Goal: Task Accomplishment & Management: Complete application form

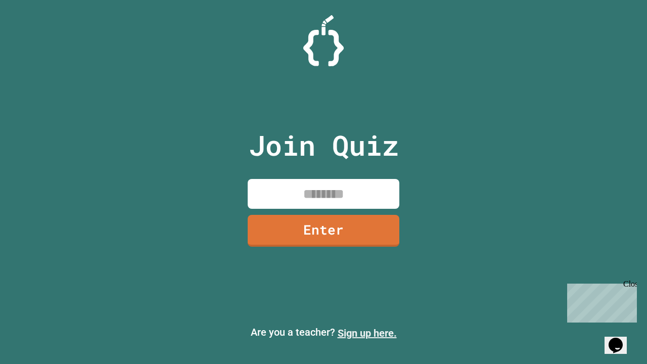
click at [367, 333] on link "Sign up here." at bounding box center [366, 333] width 59 height 12
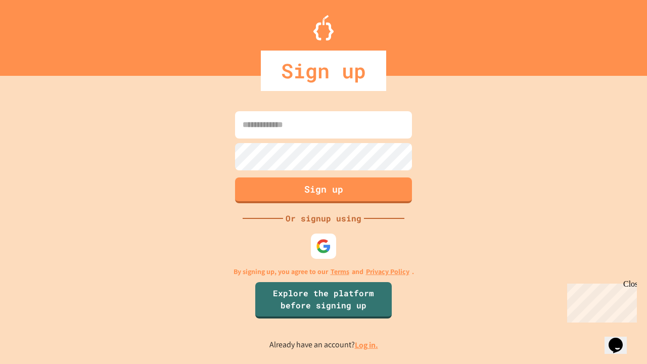
click at [367, 344] on link "Log in." at bounding box center [366, 344] width 23 height 11
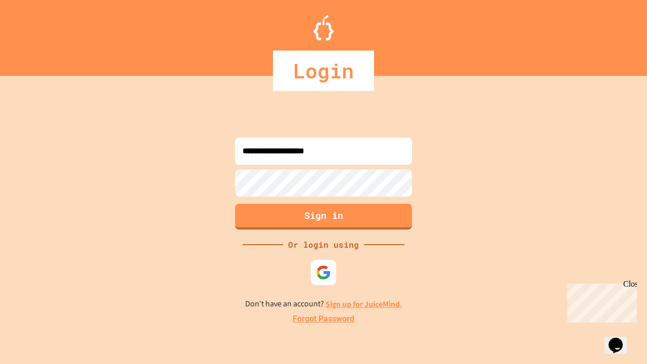
type input "**********"
